Goal: Communication & Community: Ask a question

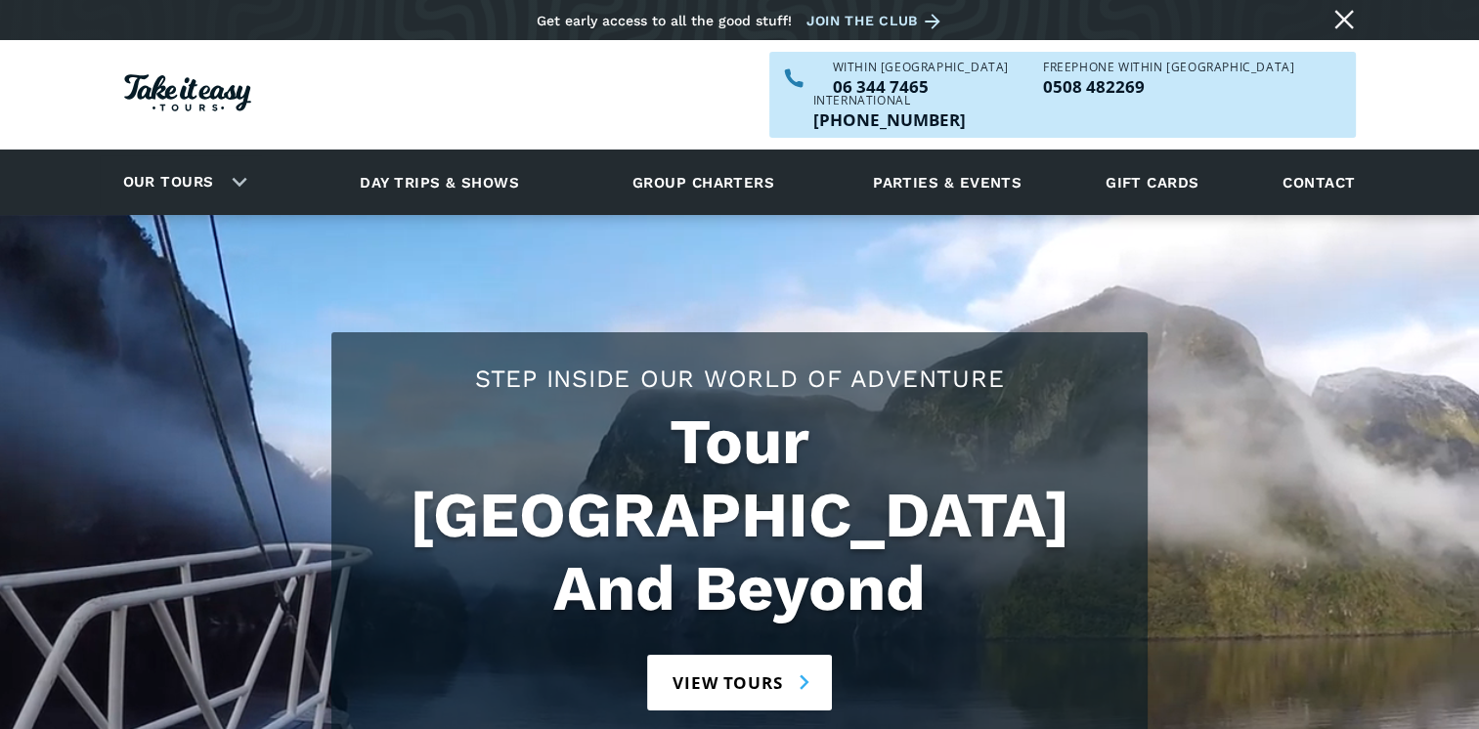
drag, startPoint x: 1299, startPoint y: 139, endPoint x: 1253, endPoint y: 159, distance: 50.3
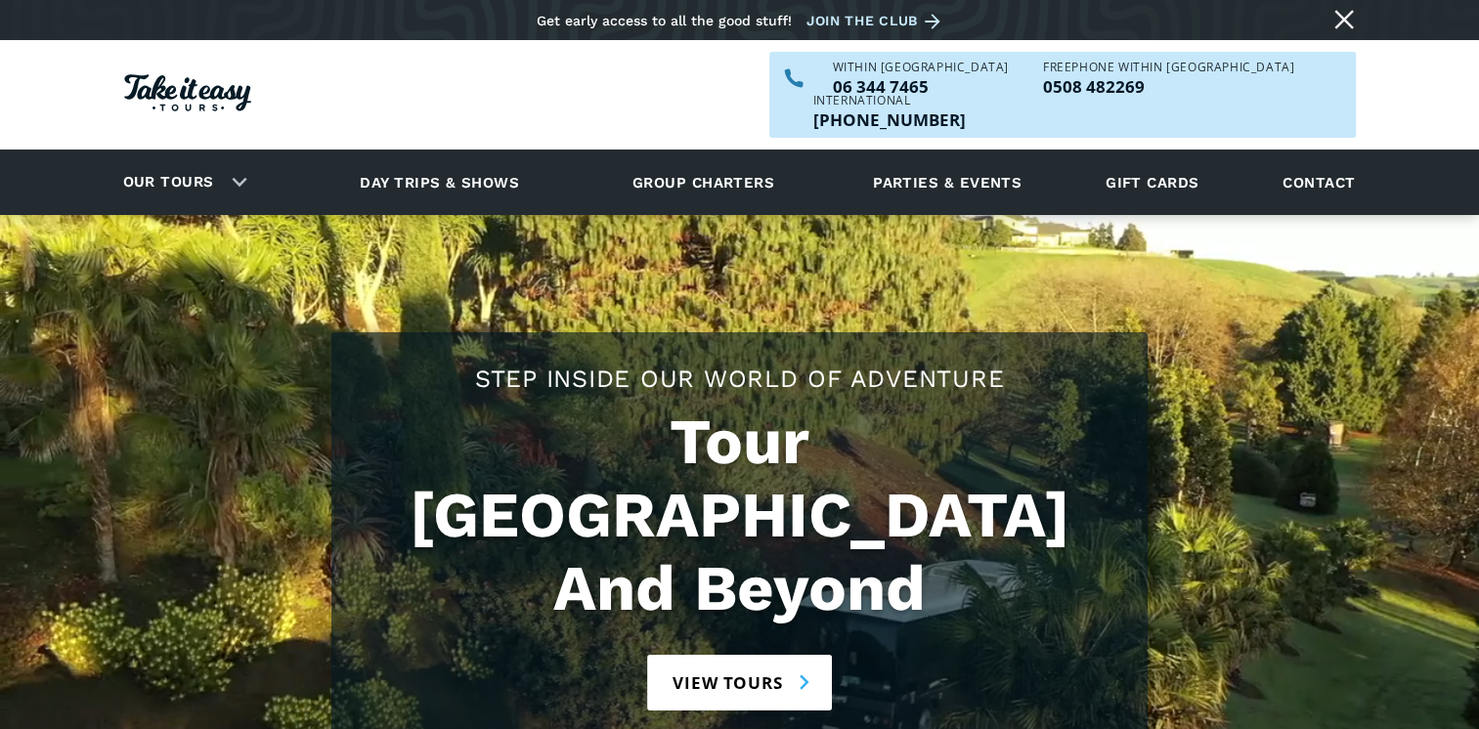
click at [1253, 159] on div "Our tours Our tours Explore our tours and book your next adventure now! View al…" at bounding box center [733, 183] width 1266 height 66
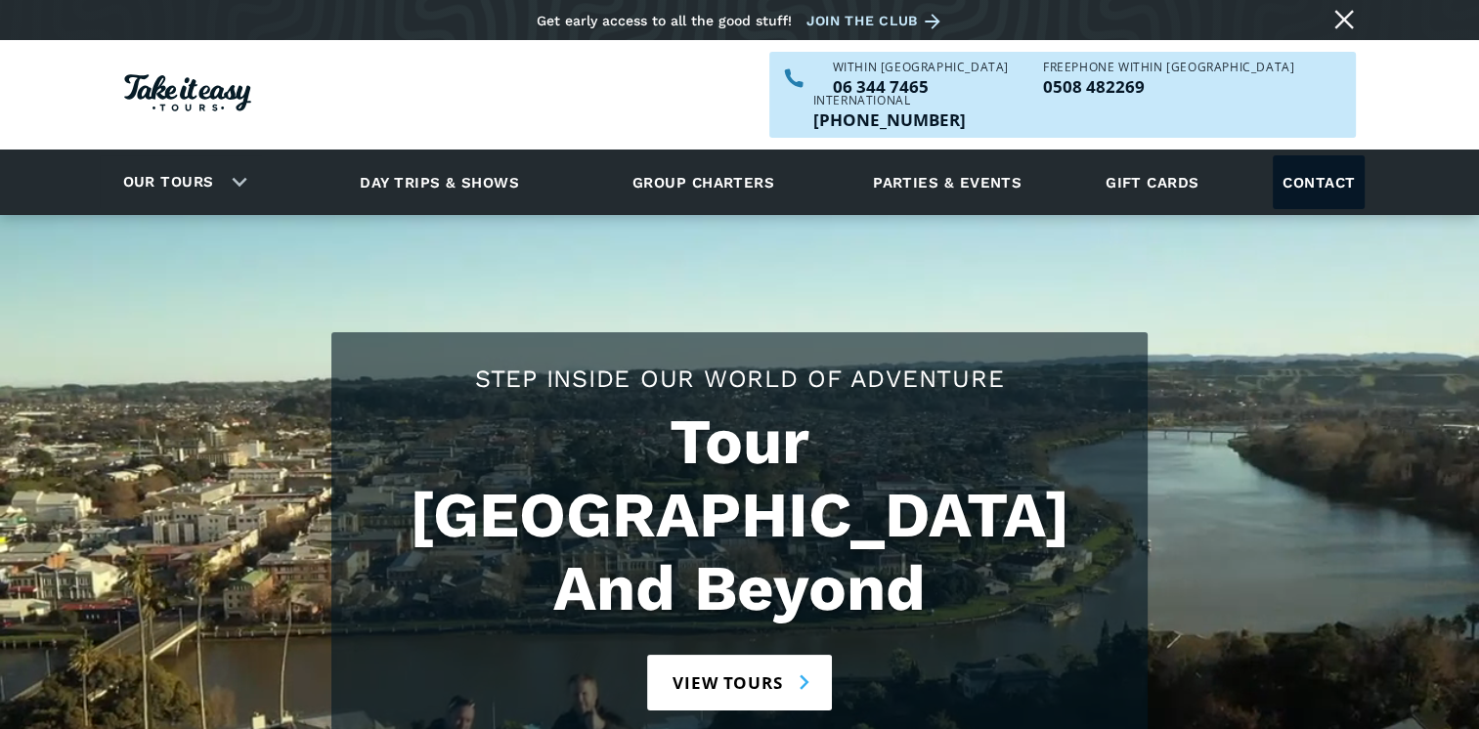
click at [1310, 155] on link "Contact" at bounding box center [1319, 182] width 92 height 54
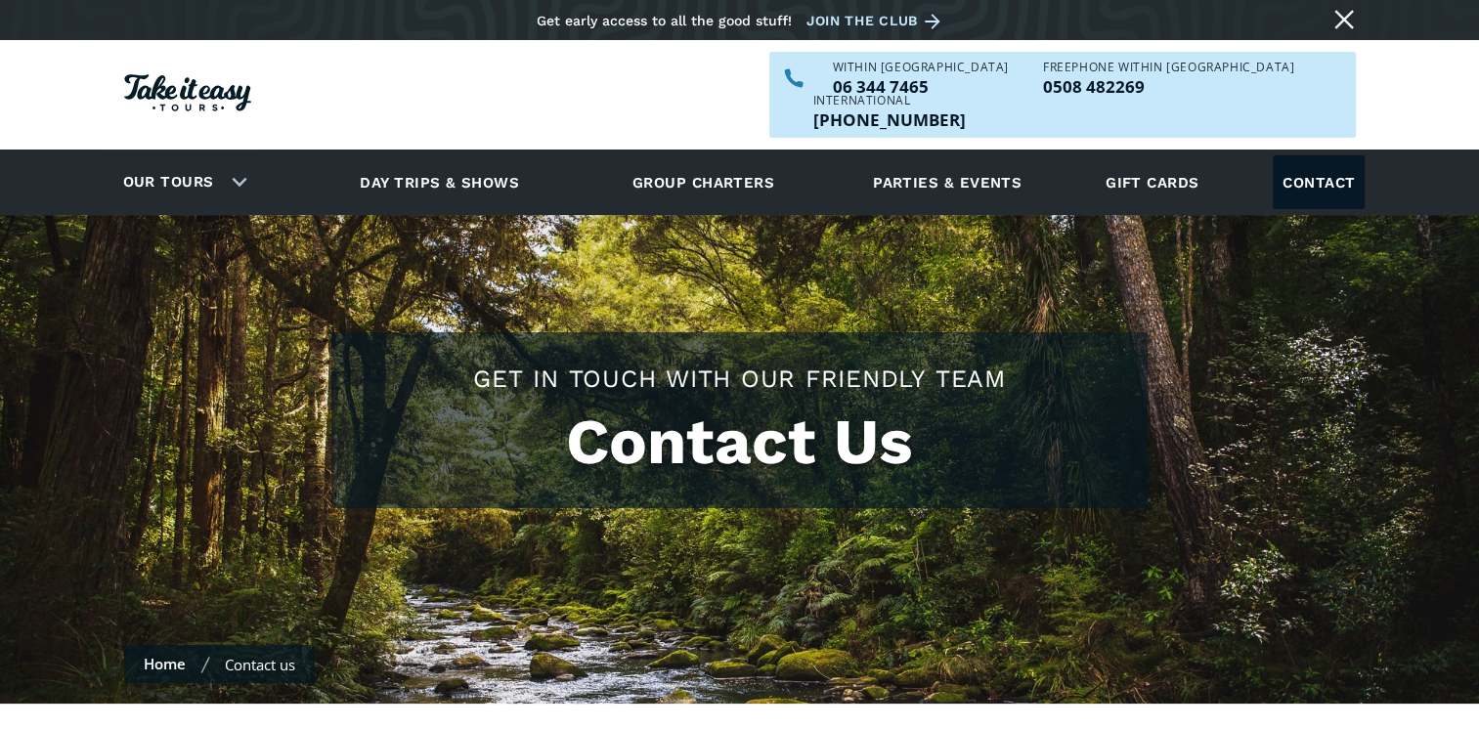
click at [1318, 155] on link "Contact" at bounding box center [1319, 182] width 92 height 54
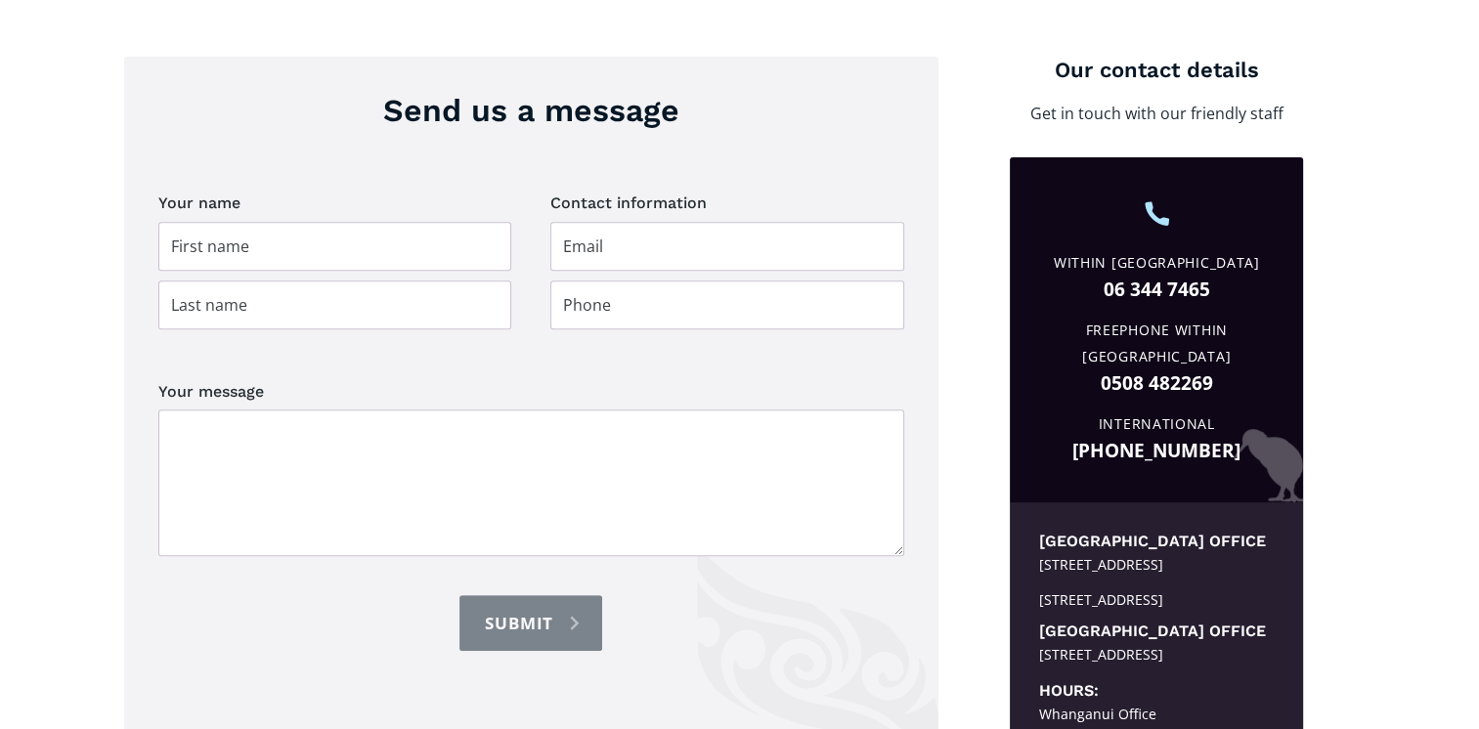
scroll to position [735, 0]
click at [296, 222] on input "Contact page" at bounding box center [335, 246] width 354 height 49
type input "Selina"
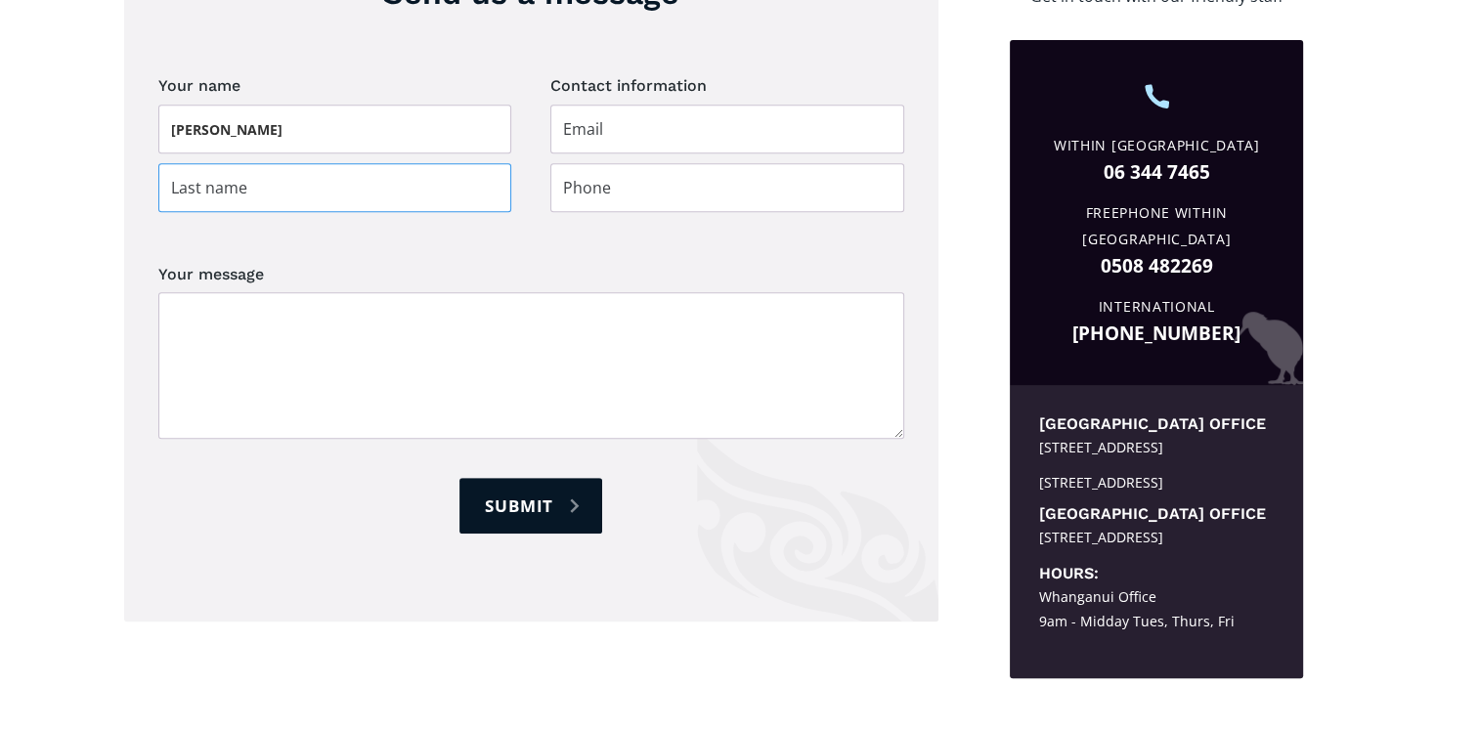
scroll to position [860, 0]
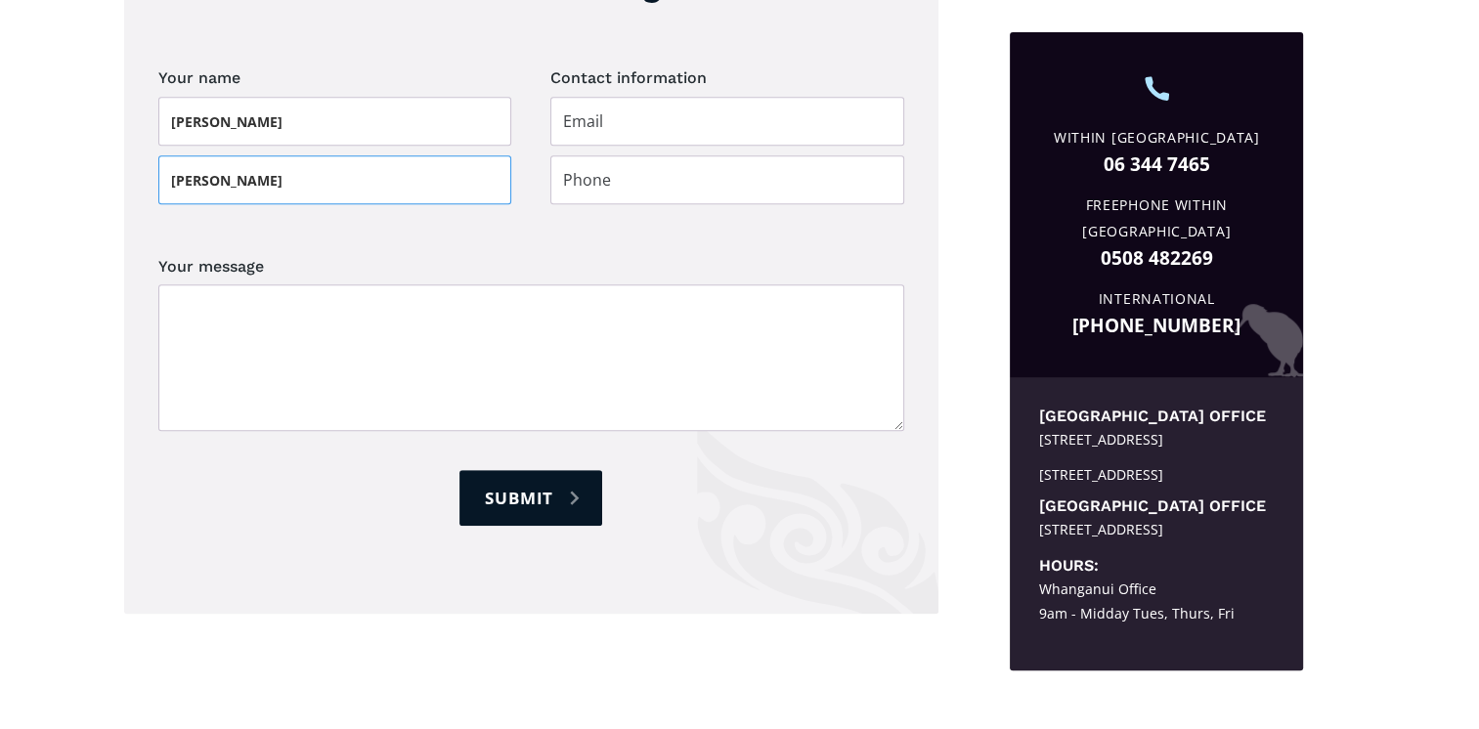
type input "Percy"
click at [601, 97] on input "Contact page" at bounding box center [727, 121] width 354 height 49
type input "selinapercy@outlook.co.nz"
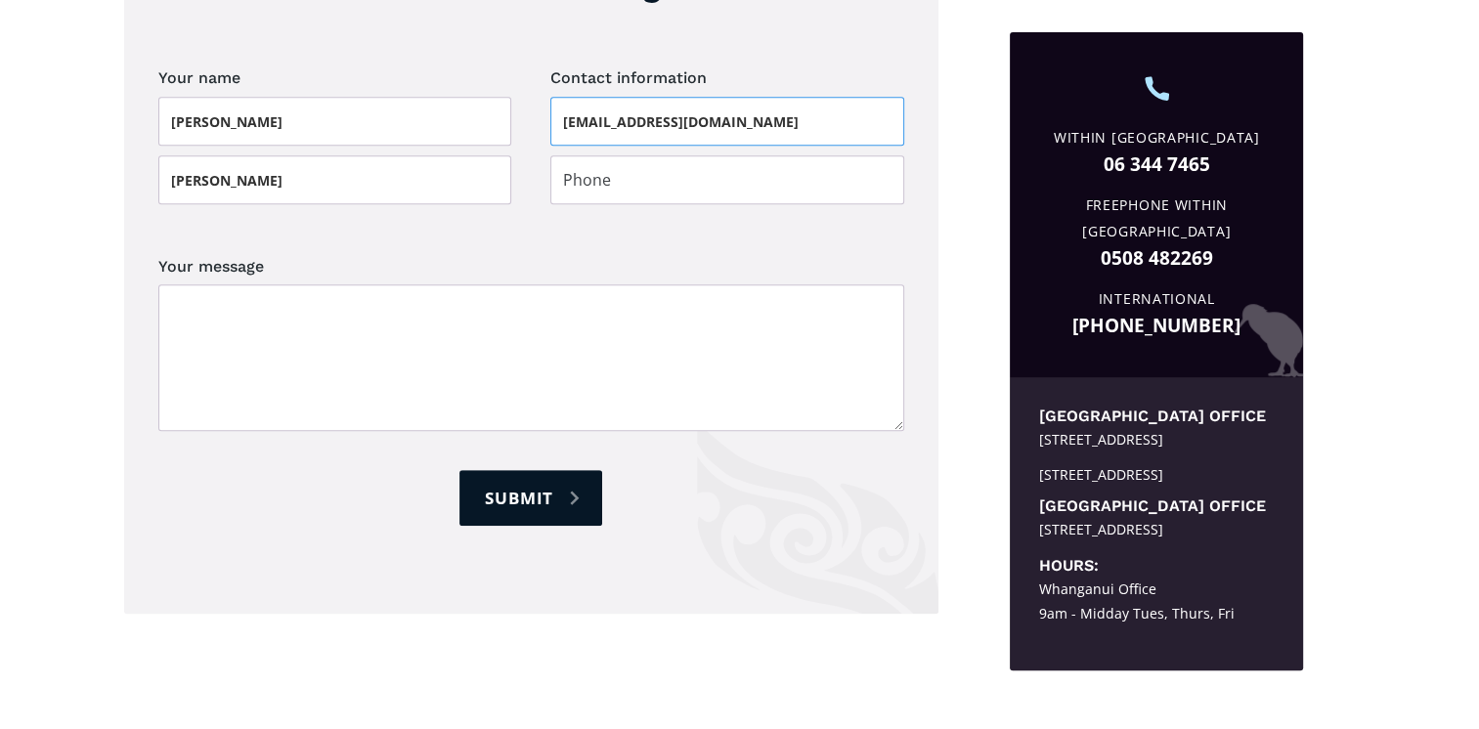
type input "0274600667"
click at [302, 327] on textarea "Your message" at bounding box center [531, 358] width 746 height 147
type textarea "e"
paste textarea "Putting my trustee hat on and reaching out in case you might be interested in t…"
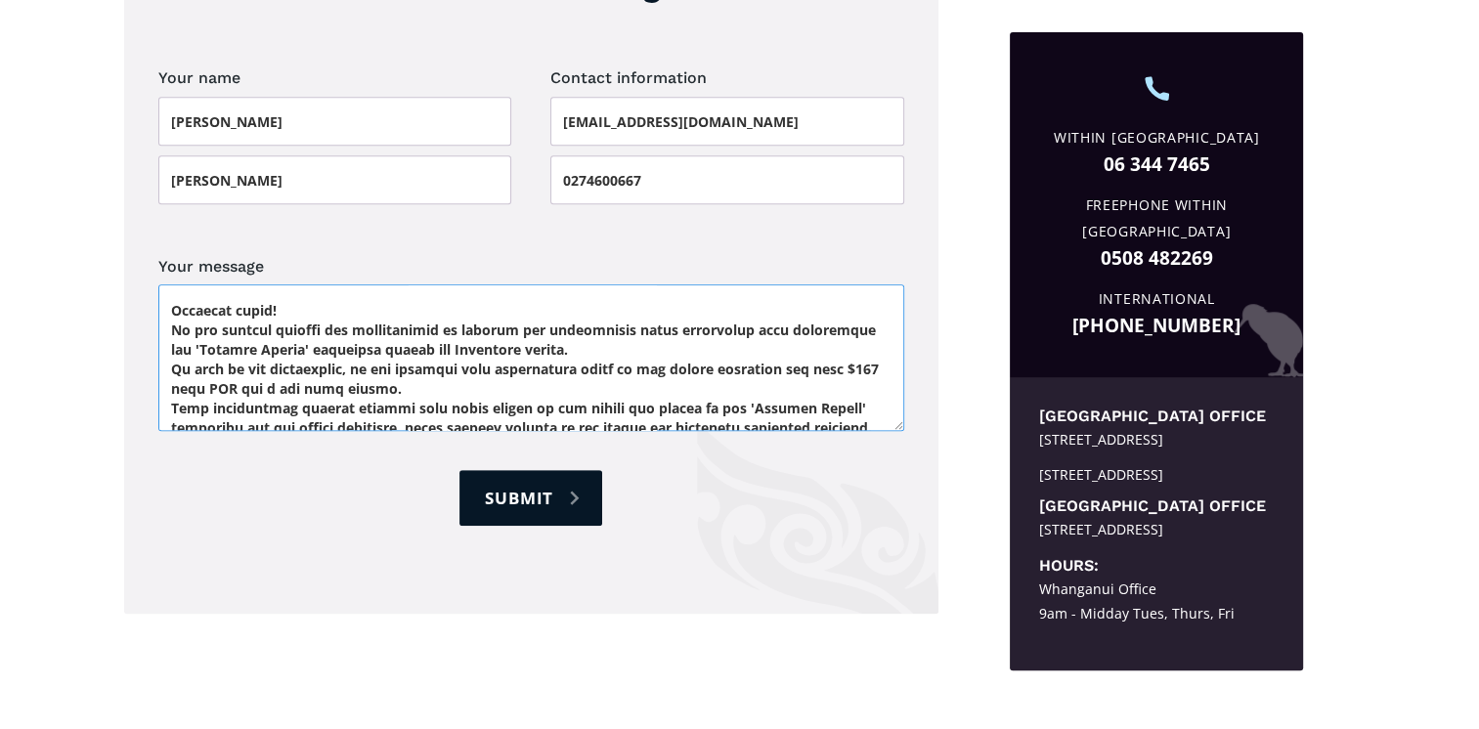
scroll to position [0, 0]
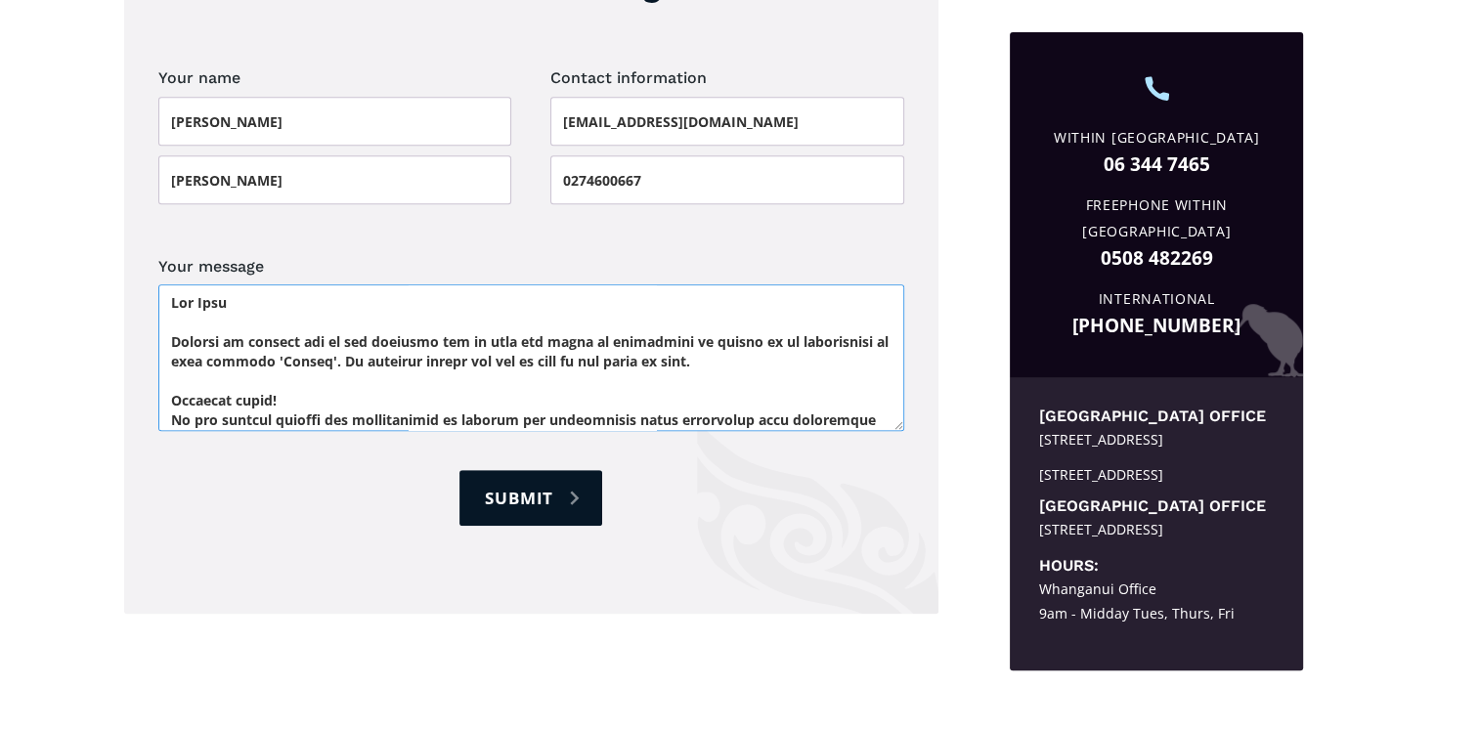
click at [304, 304] on textarea "Your message" at bounding box center [531, 358] width 746 height 147
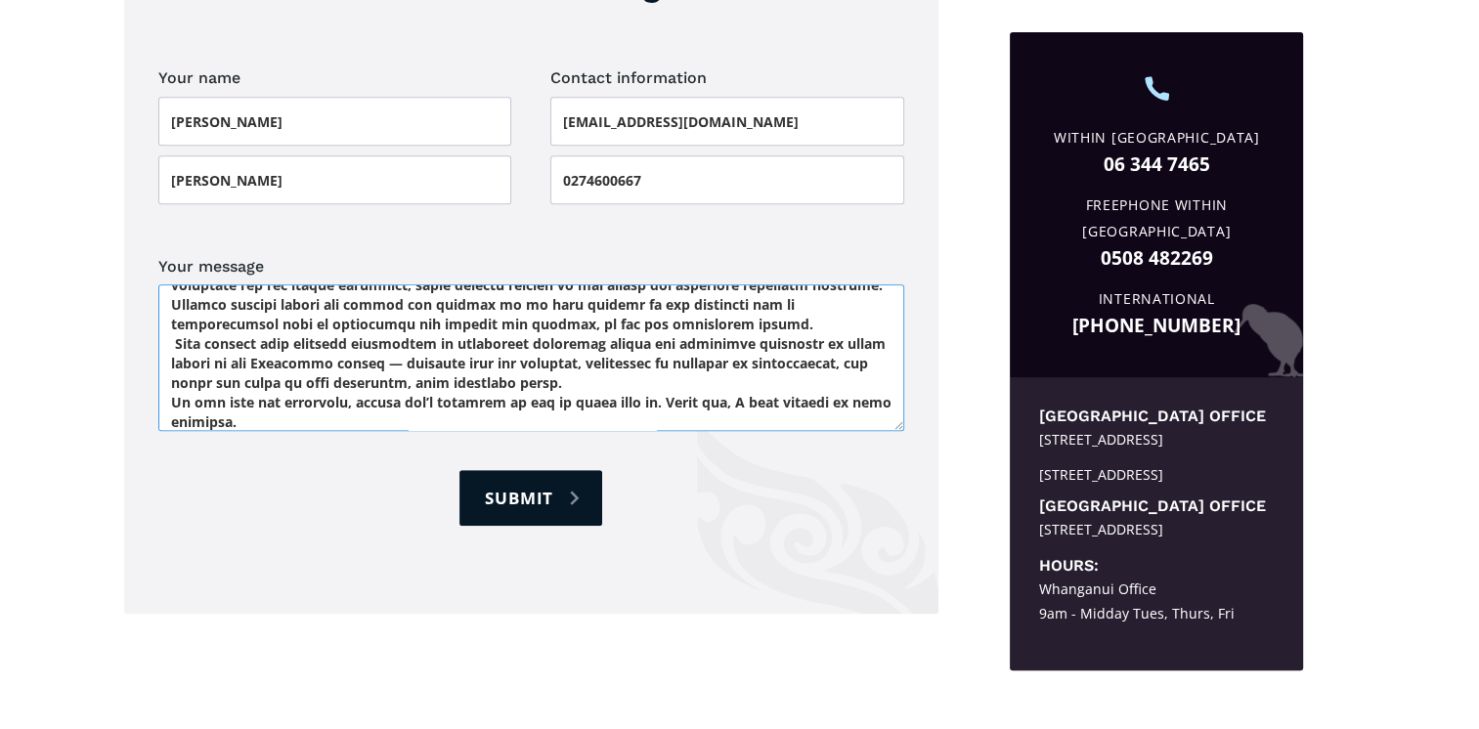
scroll to position [252, 0]
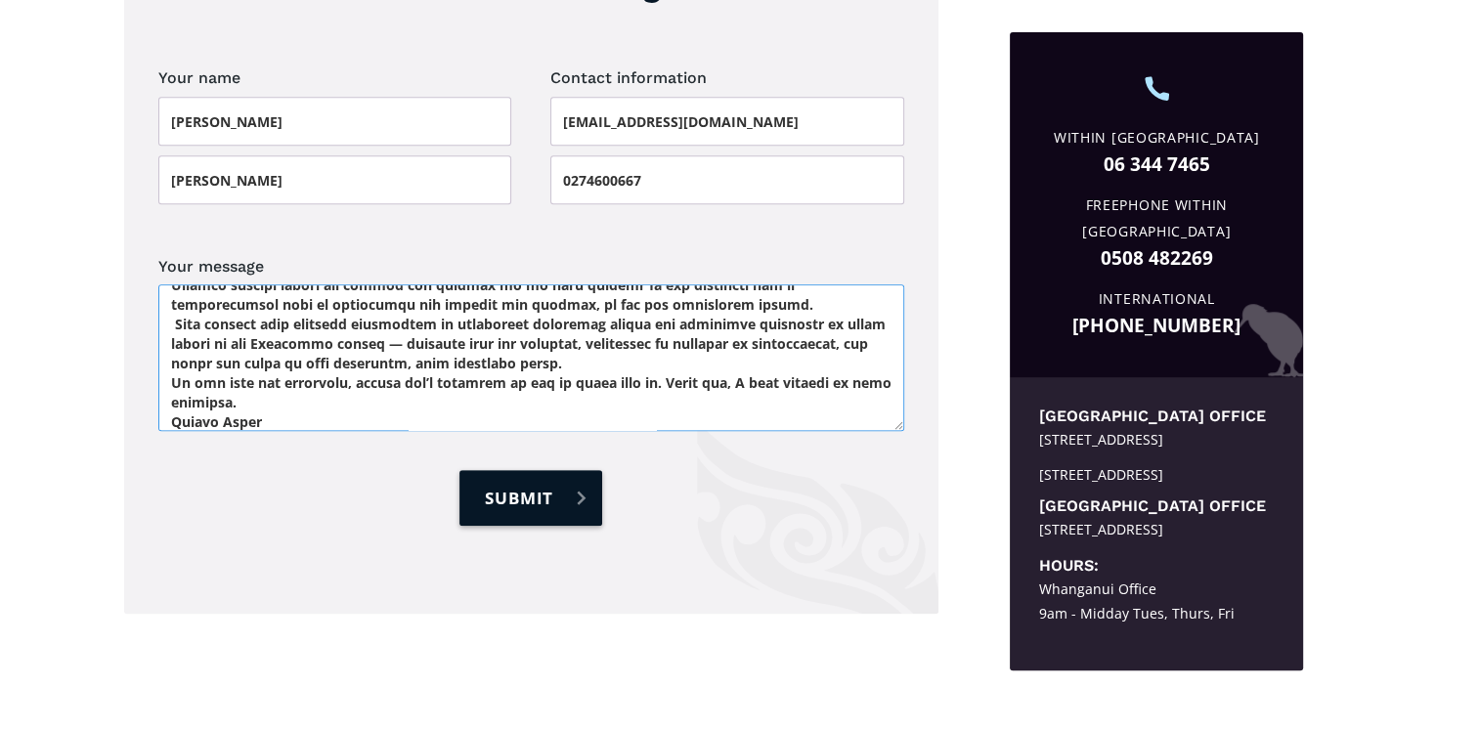
type textarea "Hey Jase Putting my Life Education trustee hat on and reaching out in case you …"
click at [537, 470] on input "Submit" at bounding box center [531, 498] width 143 height 56
type input "Please wait..."
